Goal: Task Accomplishment & Management: Complete application form

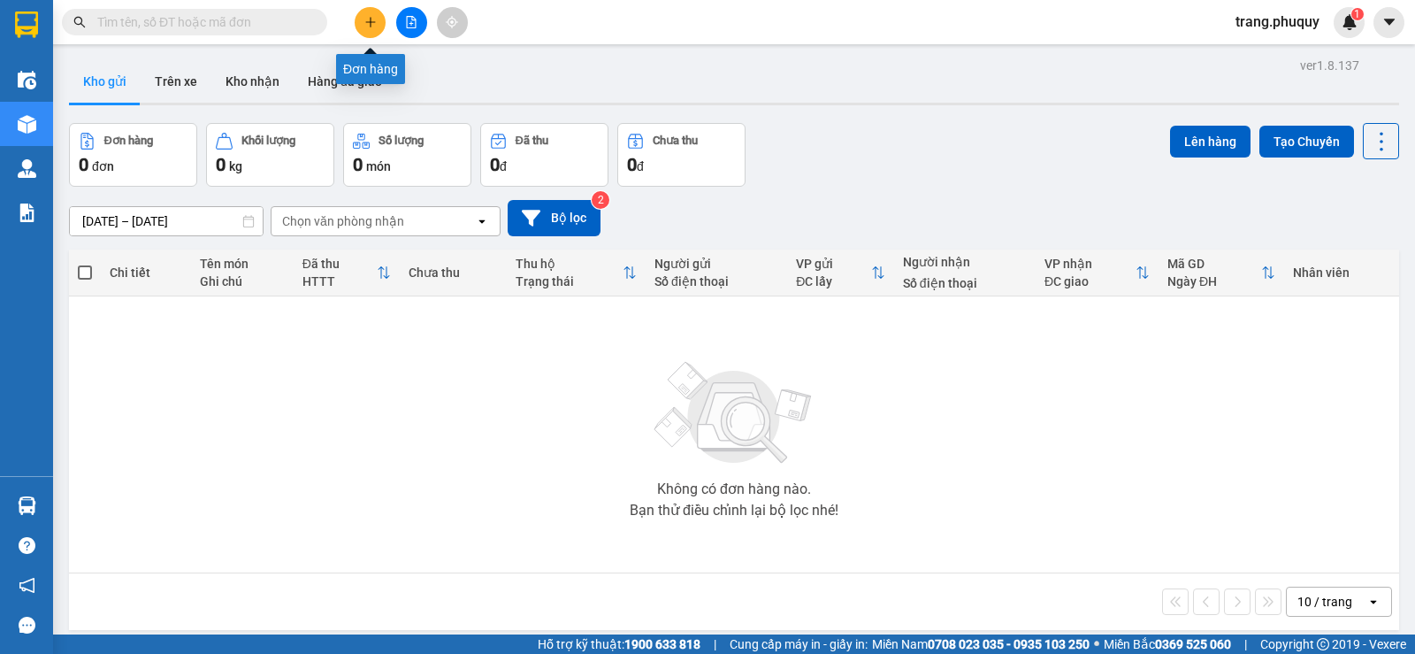
click at [365, 25] on icon "plus" at bounding box center [370, 22] width 12 height 12
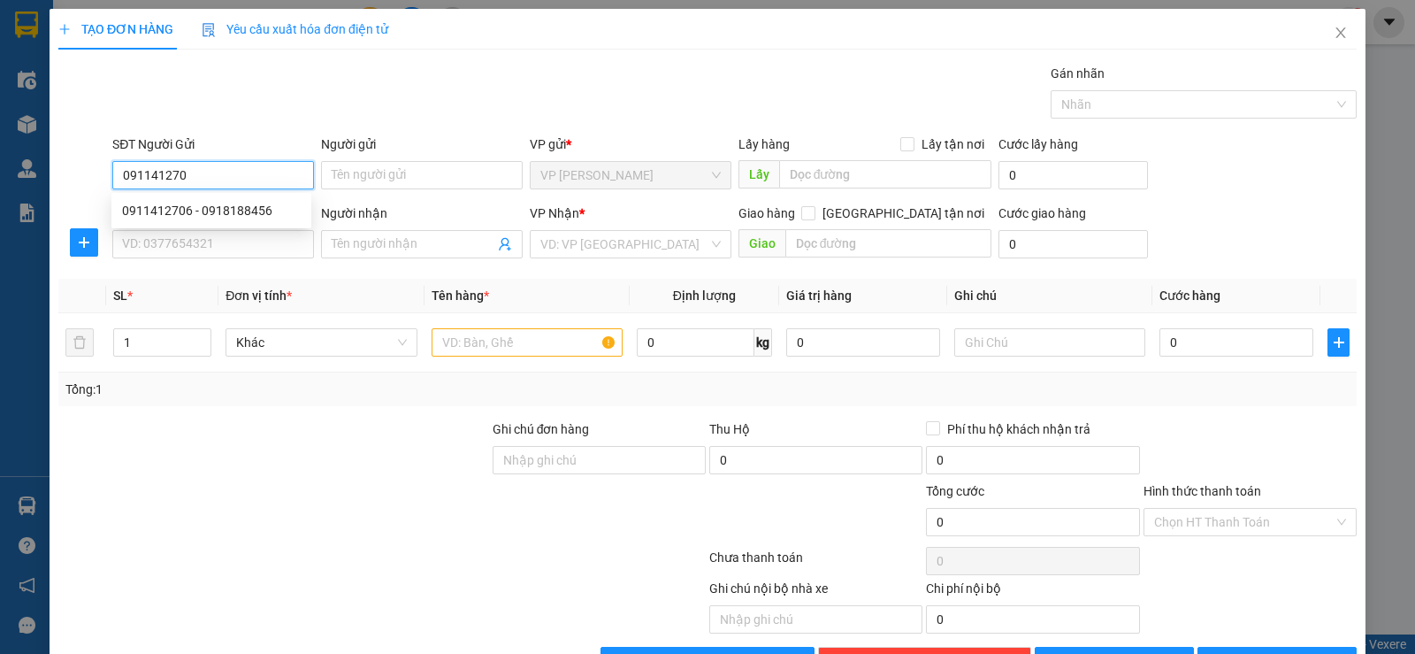
type input "0911412706"
click at [253, 209] on div "0911412706 - 0918188456" at bounding box center [211, 210] width 179 height 19
type input "0918188456"
type input "0911412706"
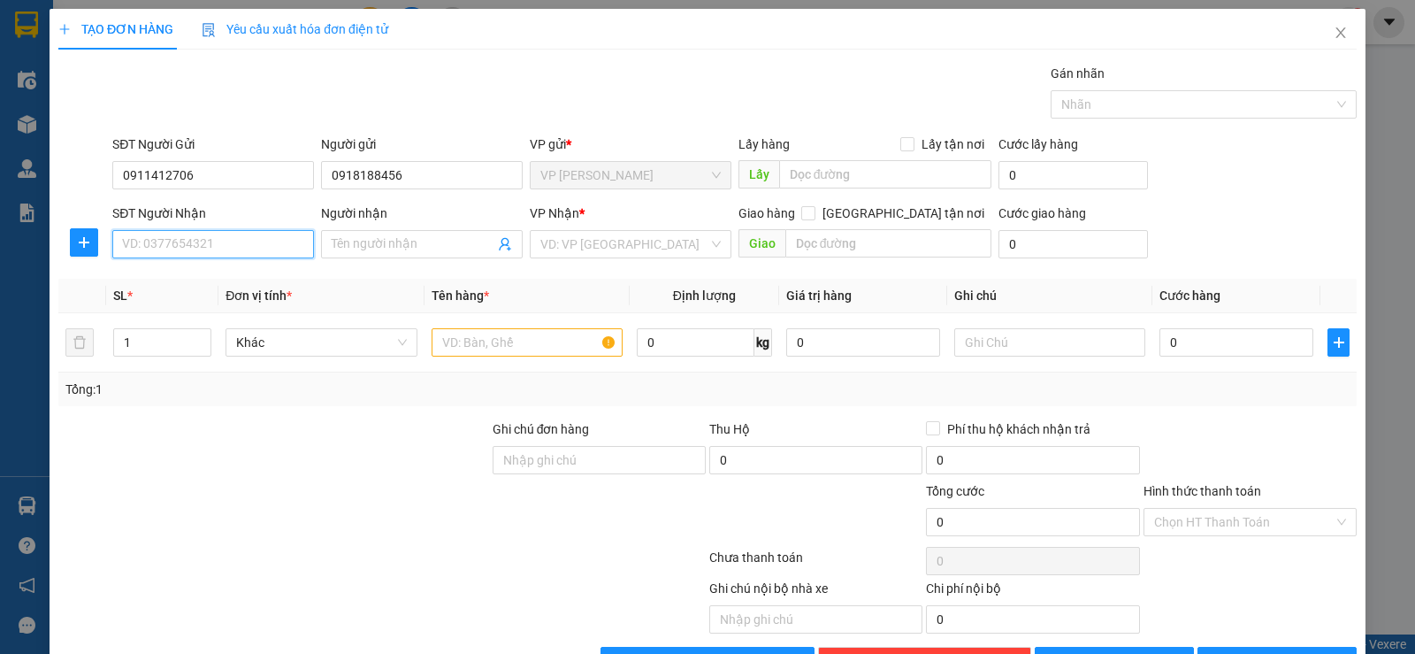
click at [239, 243] on input "SĐT Người Nhận" at bounding box center [213, 244] width 202 height 28
click at [223, 282] on div "0989993366 - cảnh cao" at bounding box center [211, 279] width 179 height 19
type input "0989993366"
type input "cảnh cao"
type input "cx [PERSON_NAME] hoá"
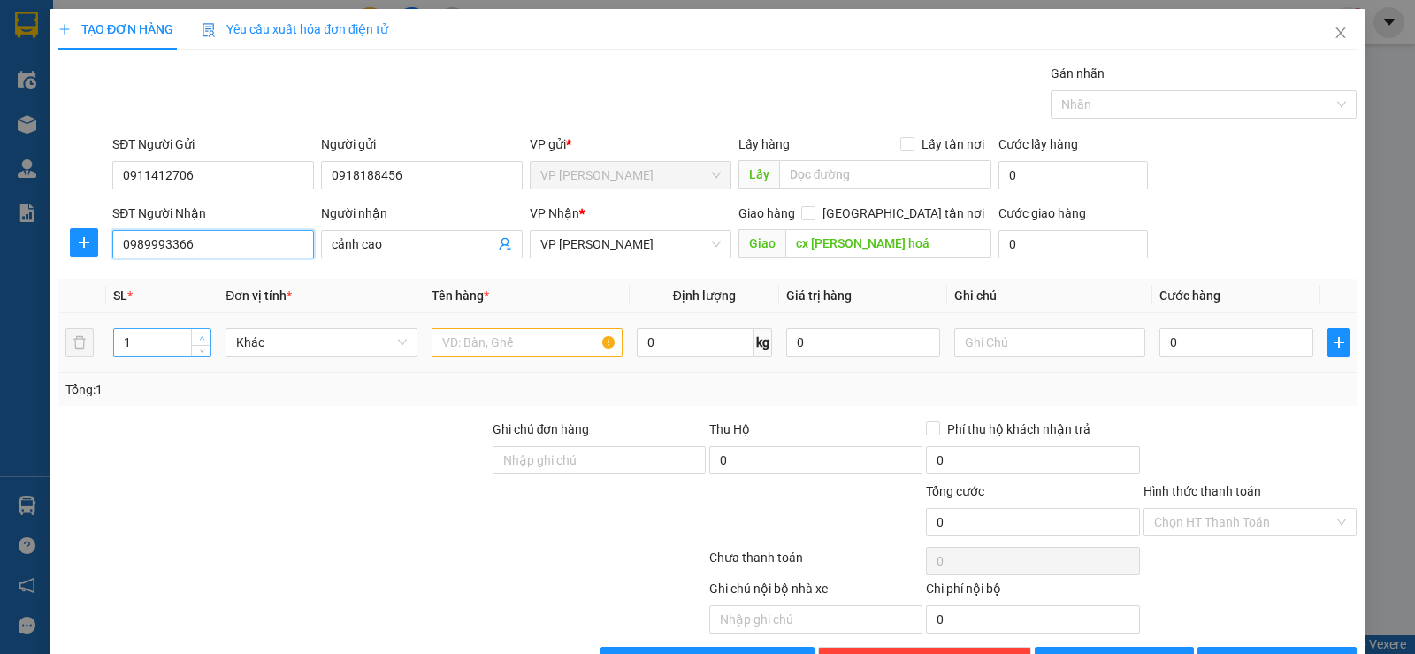
type input "0989993366"
click at [204, 341] on span "up" at bounding box center [201, 338] width 11 height 11
type input "4"
click at [204, 341] on span "up" at bounding box center [201, 338] width 11 height 11
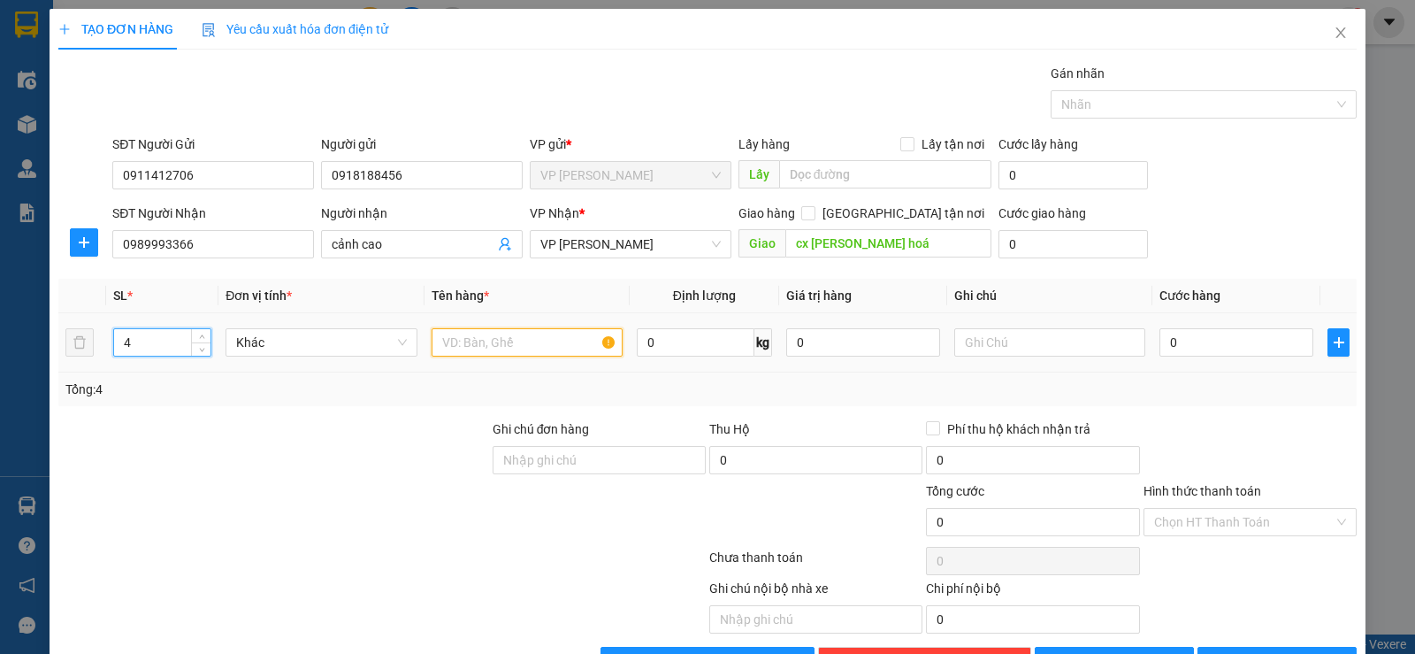
click at [479, 353] on input "text" at bounding box center [527, 342] width 191 height 28
type input "4 hộp gỗ"
click at [1174, 348] on input "0" at bounding box center [1236, 342] width 154 height 28
type input "1"
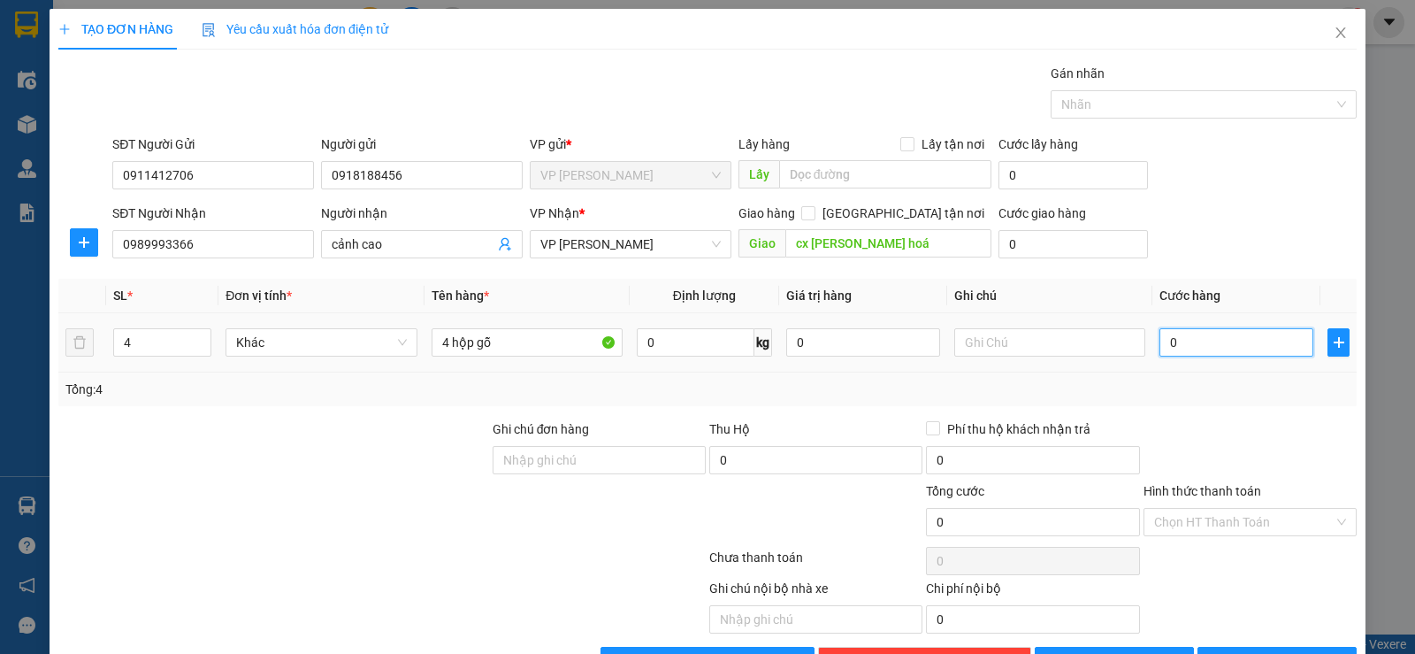
type input "1"
type input "16"
type input "160"
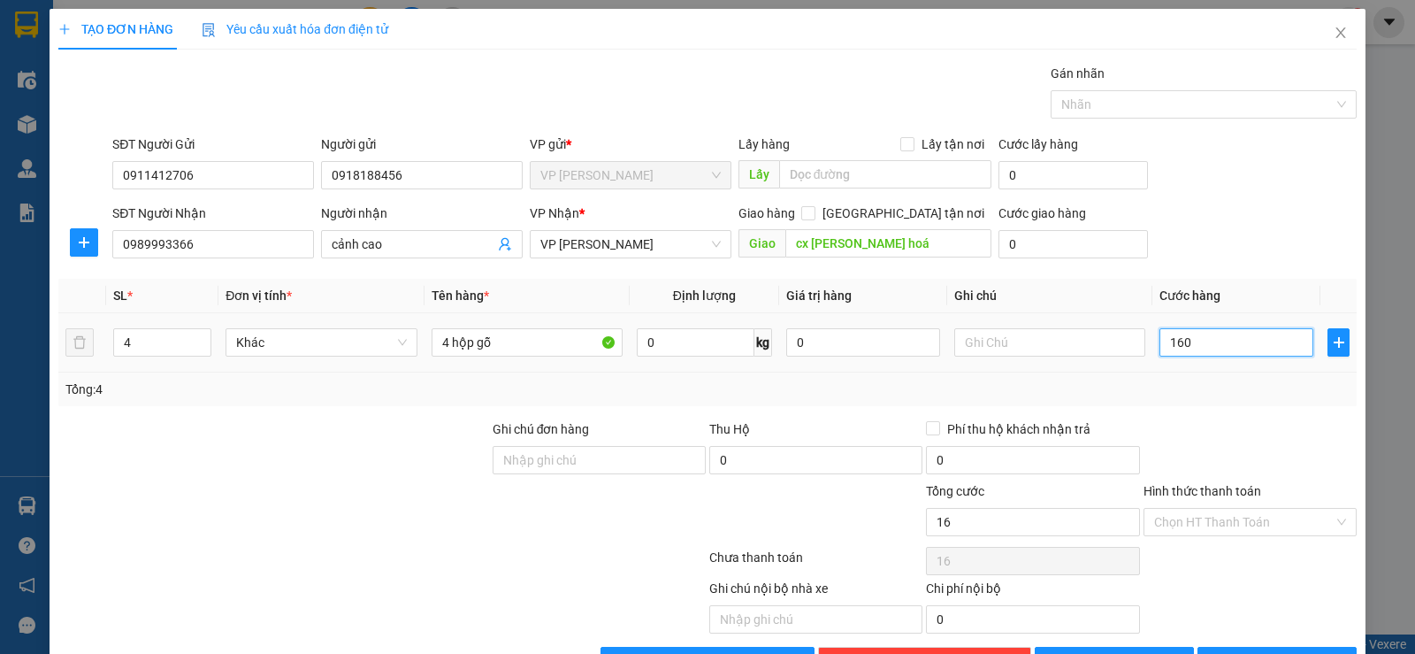
type input "160"
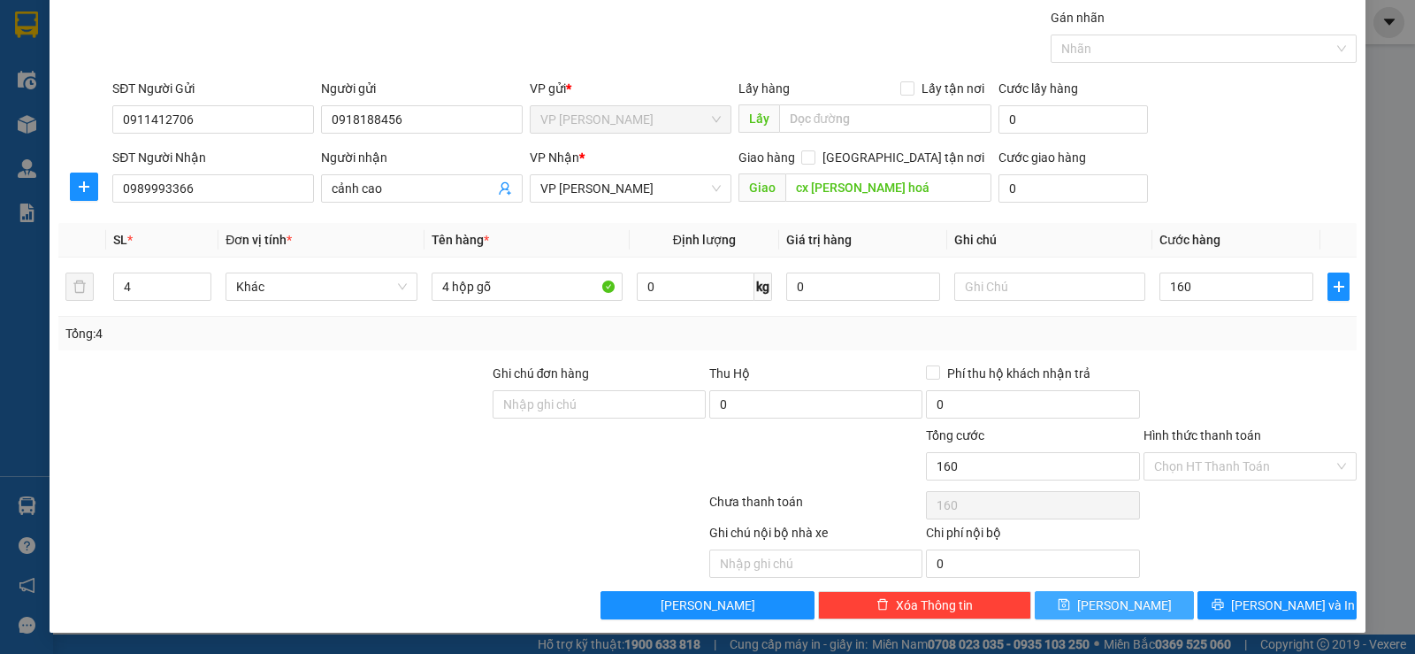
type input "160.000"
click at [1113, 598] on span "[PERSON_NAME]" at bounding box center [1124, 604] width 95 height 19
type input "1"
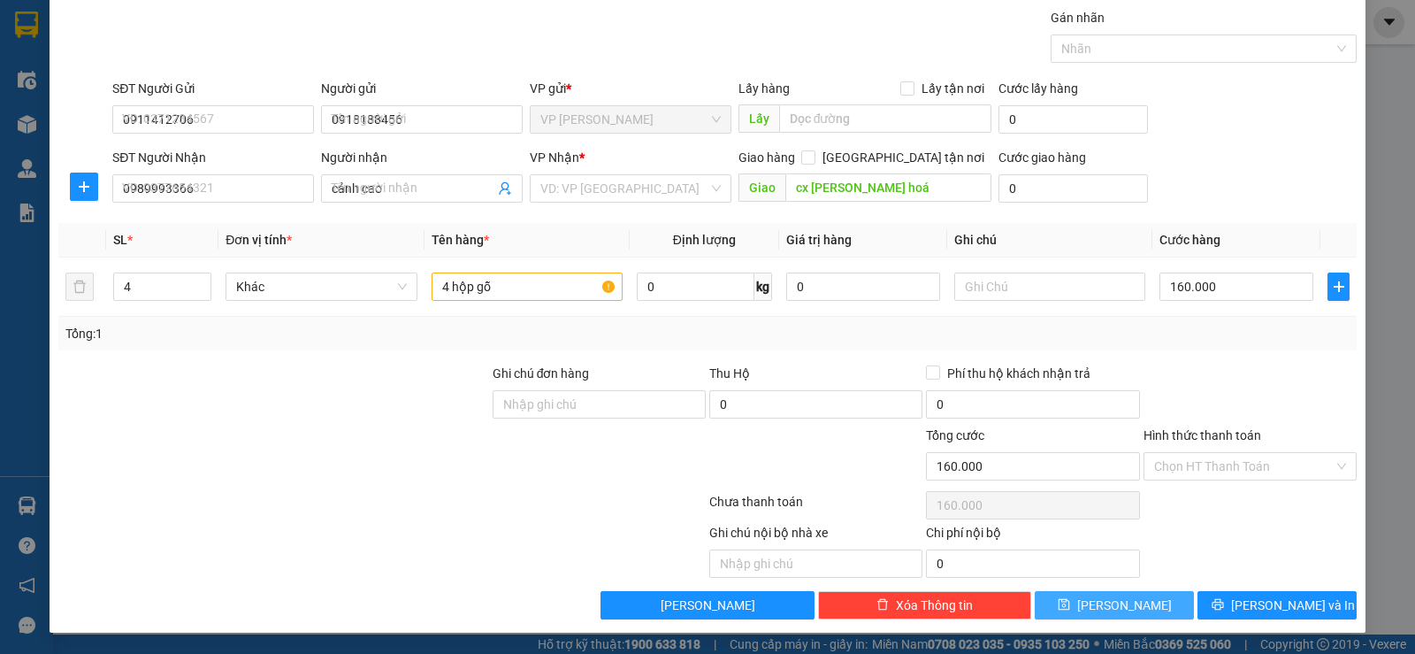
type input "0"
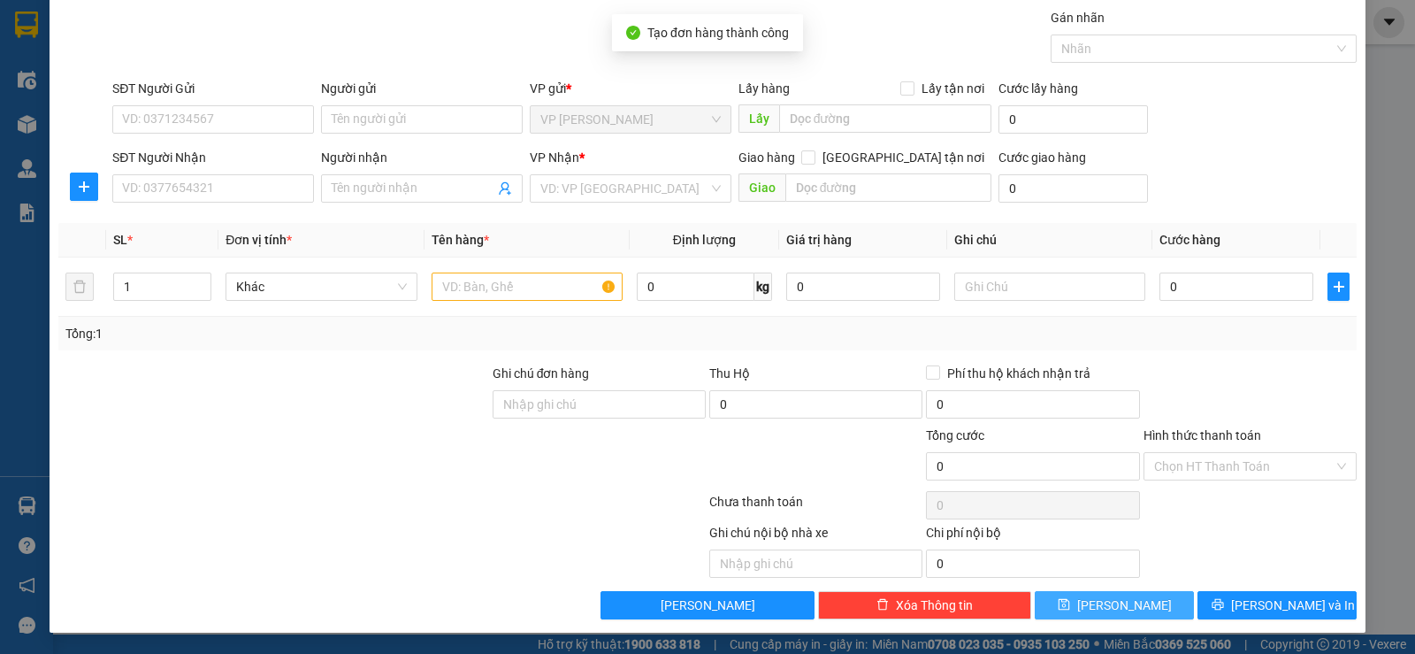
scroll to position [0, 0]
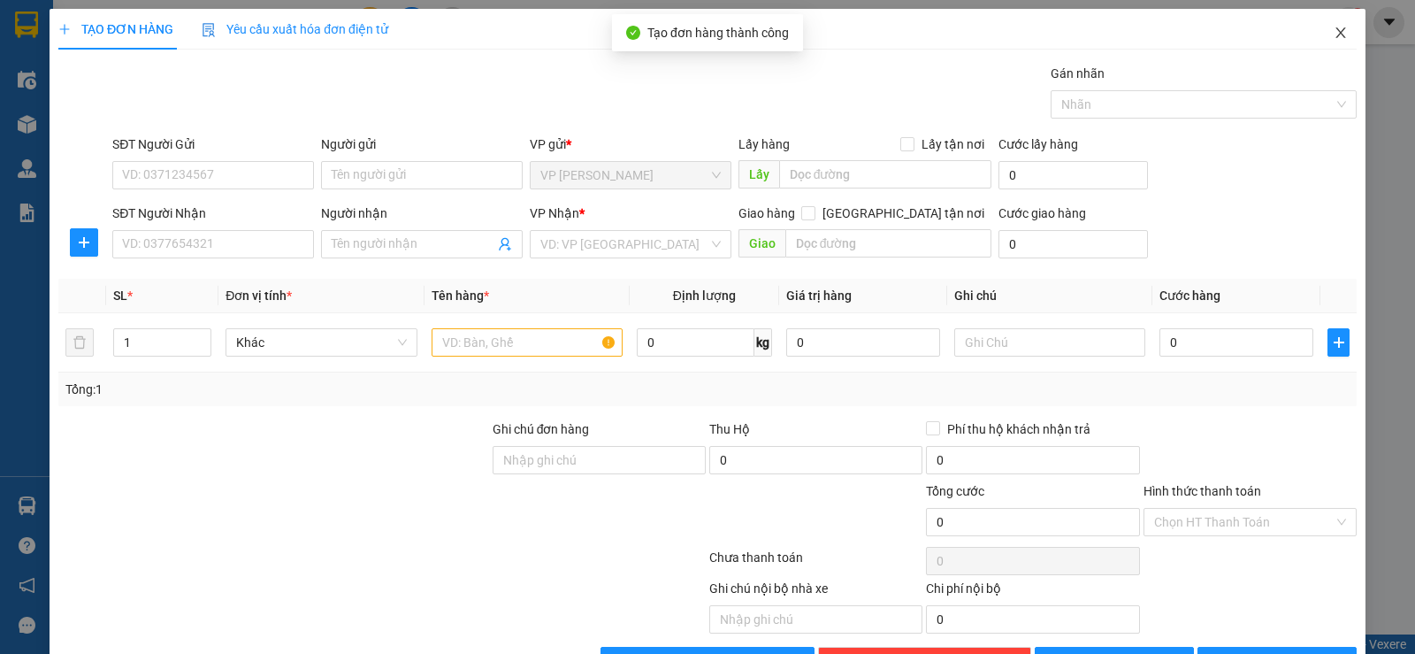
click at [1334, 32] on icon "close" at bounding box center [1341, 33] width 14 height 14
